Goal: Complete application form: Complete application form

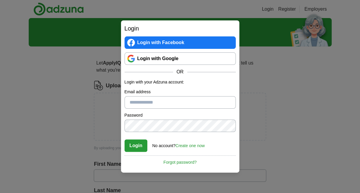
click at [159, 101] on input "Email address" at bounding box center [180, 102] width 111 height 12
type input "**********"
click at [196, 146] on link "Create one now" at bounding box center [189, 145] width 29 height 5
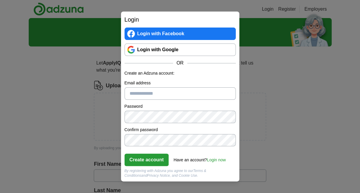
click at [160, 93] on input "Email address" at bounding box center [180, 93] width 111 height 12
type input "**********"
click button "Create account" at bounding box center [147, 160] width 44 height 12
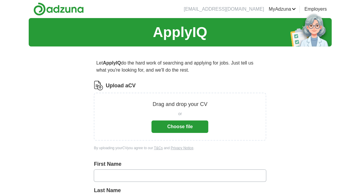
click at [175, 129] on button "Choose file" at bounding box center [179, 126] width 57 height 12
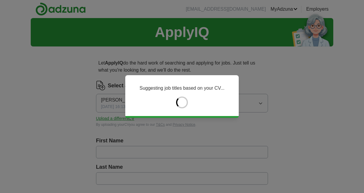
type input "****"
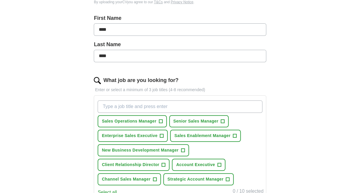
scroll to position [142, 0]
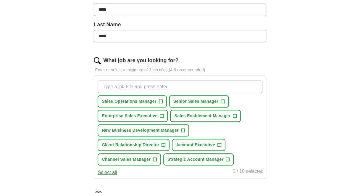
click at [198, 101] on span "Senior Sales Manager" at bounding box center [195, 101] width 45 height 6
click at [144, 116] on span "Enterprise Sales Executive" at bounding box center [130, 116] width 56 height 6
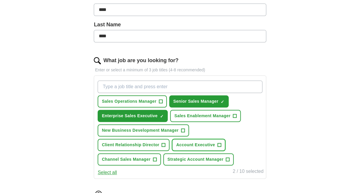
click at [197, 142] on span "Account Executive" at bounding box center [195, 145] width 39 height 6
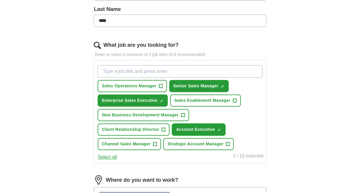
scroll to position [156, 0]
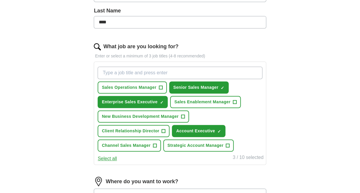
click at [154, 74] on input "What job are you looking for?" at bounding box center [180, 73] width 164 height 12
type input "senior account executive"
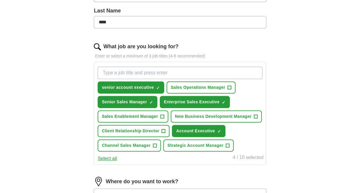
click at [162, 69] on input "What job are you looking for?" at bounding box center [180, 73] width 164 height 12
type input "client relationship manager"
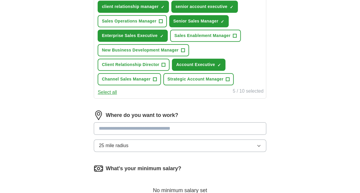
scroll to position [249, 0]
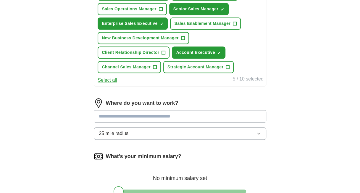
click at [145, 116] on input at bounding box center [180, 116] width 172 height 12
type input "******"
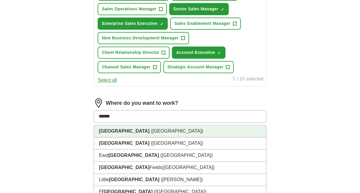
click at [134, 133] on li "[GEOGRAPHIC_DATA] ([GEOGRAPHIC_DATA])" at bounding box center [180, 131] width 172 height 12
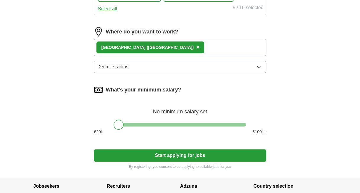
scroll to position [322, 0]
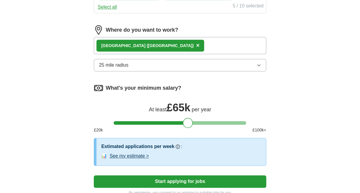
drag, startPoint x: 117, startPoint y: 120, endPoint x: 186, endPoint y: 122, distance: 69.3
click at [186, 122] on div at bounding box center [188, 123] width 10 height 10
drag, startPoint x: 187, startPoint y: 121, endPoint x: 196, endPoint y: 120, distance: 8.9
click at [196, 120] on div at bounding box center [197, 123] width 10 height 10
click at [194, 121] on div at bounding box center [195, 123] width 10 height 10
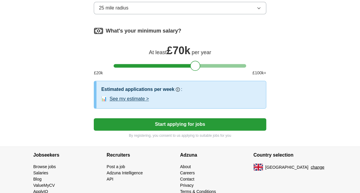
scroll to position [380, 0]
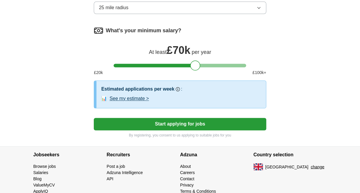
click at [187, 121] on button "Start applying for jobs" at bounding box center [180, 124] width 172 height 12
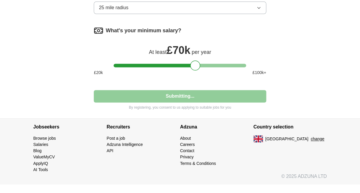
scroll to position [369, 0]
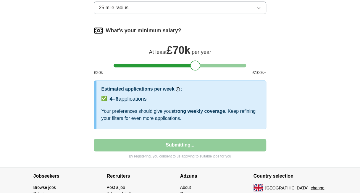
select select "**"
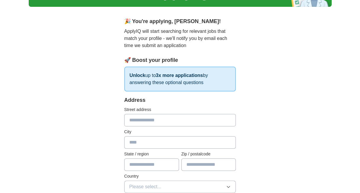
scroll to position [41, 0]
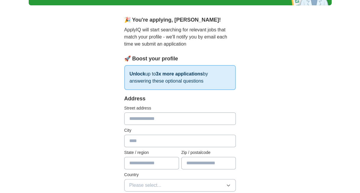
click at [149, 121] on input "text" at bounding box center [180, 118] width 112 height 12
type input "**********"
click at [145, 140] on input "text" at bounding box center [180, 141] width 112 height 12
type input "********"
click at [144, 165] on input "text" at bounding box center [151, 163] width 55 height 12
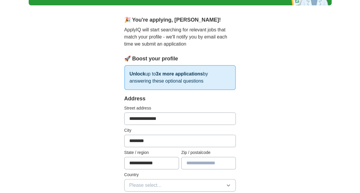
type input "**********"
click at [188, 167] on input "text" at bounding box center [208, 163] width 55 height 12
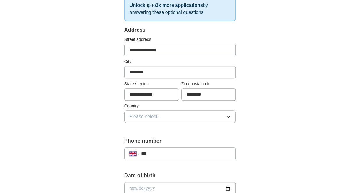
scroll to position [110, 0]
type input "********"
click at [158, 112] on span "Please select..." at bounding box center [145, 115] width 32 height 7
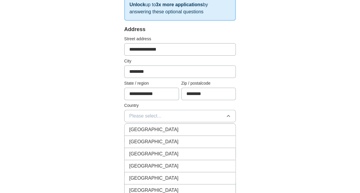
click at [160, 126] on span "[GEOGRAPHIC_DATA]" at bounding box center [153, 129] width 49 height 7
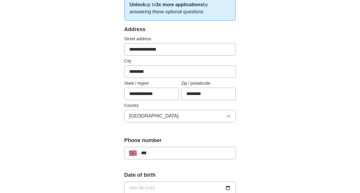
scroll to position [168, 0]
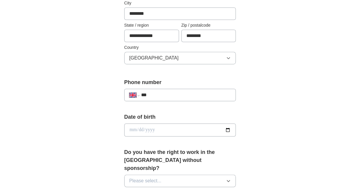
click at [158, 94] on input "***" at bounding box center [186, 94] width 90 height 7
type input "**********"
click at [148, 128] on input "date" at bounding box center [180, 129] width 112 height 13
click at [131, 125] on input "date" at bounding box center [180, 129] width 112 height 13
type input "**********"
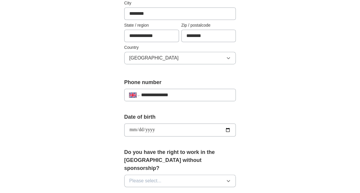
click at [98, 148] on div "**********" at bounding box center [180, 127] width 303 height 554
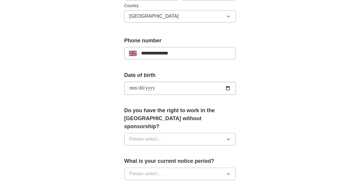
scroll to position [210, 0]
click at [146, 135] on span "Please select..." at bounding box center [145, 138] width 32 height 7
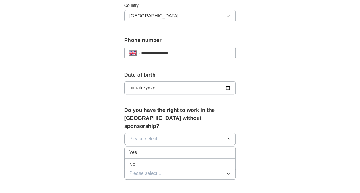
click at [141, 149] on div "Yes" at bounding box center [180, 152] width 102 height 7
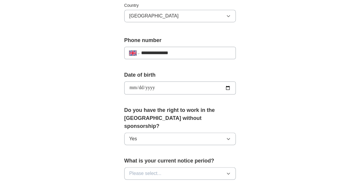
scroll to position [247, 0]
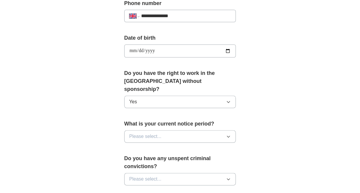
click at [165, 130] on button "Please select..." at bounding box center [180, 136] width 112 height 12
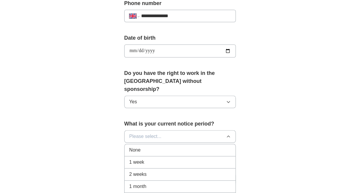
click at [146, 180] on li "1 month" at bounding box center [180, 186] width 111 height 12
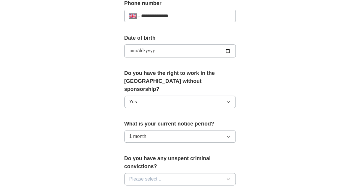
scroll to position [325, 0]
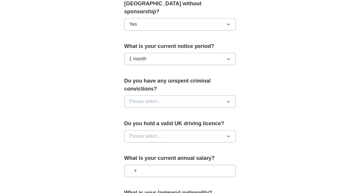
click at [172, 95] on button "Please select..." at bounding box center [180, 101] width 112 height 12
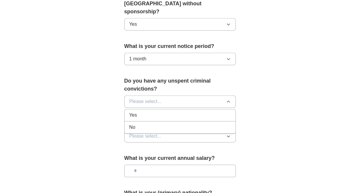
click at [134, 124] on span "No" at bounding box center [132, 127] width 6 height 7
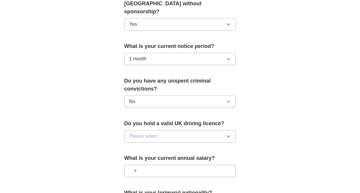
scroll to position [350, 0]
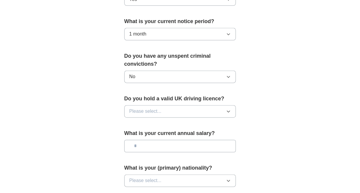
click at [165, 105] on button "Please select..." at bounding box center [180, 111] width 112 height 12
click at [148, 121] on div "Yes" at bounding box center [180, 124] width 102 height 7
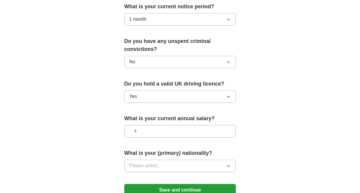
scroll to position [365, 0]
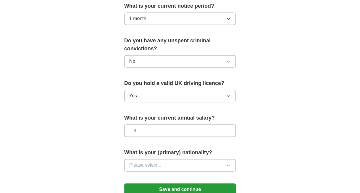
click at [160, 124] on input "text" at bounding box center [180, 130] width 112 height 12
type input "*******"
click at [155, 162] on span "Please select..." at bounding box center [145, 165] width 32 height 7
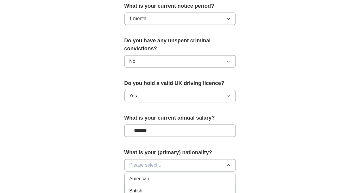
click at [141, 187] on span "British" at bounding box center [135, 190] width 13 height 7
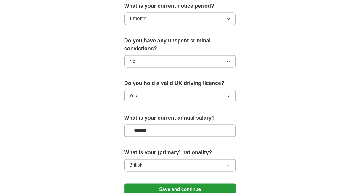
scroll to position [400, 0]
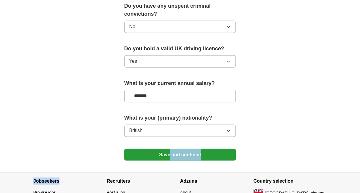
drag, startPoint x: 99, startPoint y: 162, endPoint x: 170, endPoint y: 147, distance: 72.2
drag, startPoint x: 170, startPoint y: 147, endPoint x: 79, endPoint y: 130, distance: 92.4
click at [157, 148] on button "Save and continue" at bounding box center [180, 154] width 112 height 12
